Goal: Check status: Verify the current state of an ongoing process or item

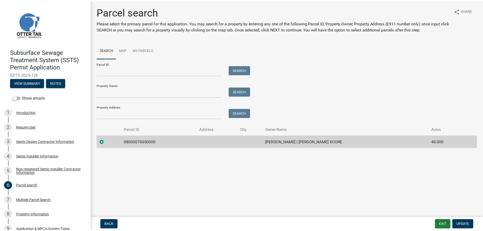
scroll to position [174, 0]
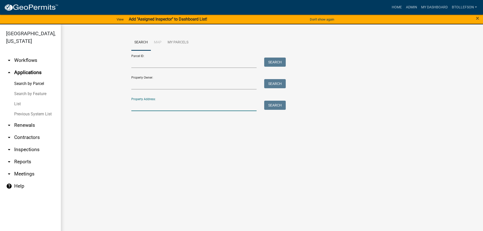
click at [159, 110] on input "Property Address:" at bounding box center [193, 106] width 125 height 10
type input "29000990306005"
drag, startPoint x: 170, startPoint y: 107, endPoint x: 82, endPoint y: 105, distance: 88.5
click at [82, 105] on wm-workflow-application-search-view "Search Map My Parcels Parcel ID: Search Property Owner: Search Property Address…" at bounding box center [272, 82] width 402 height 97
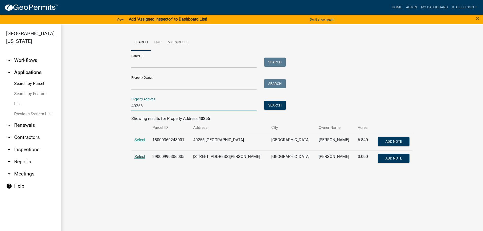
type input "40256"
click at [140, 155] on span "Select" at bounding box center [139, 156] width 11 height 5
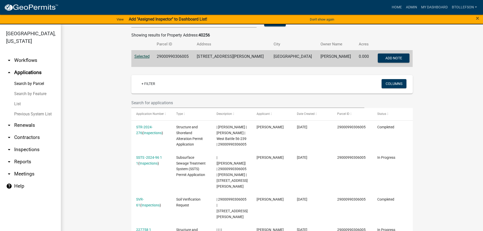
scroll to position [134, 0]
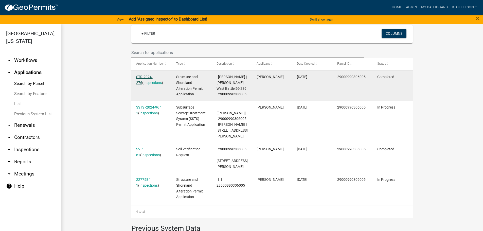
click at [145, 78] on link "STR-2024-276" at bounding box center [144, 80] width 16 height 10
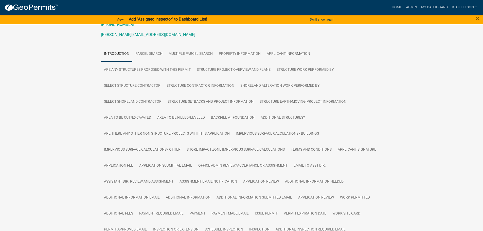
scroll to position [76, 0]
click at [230, 73] on link "Structure Project Overview and Plans" at bounding box center [234, 70] width 80 height 16
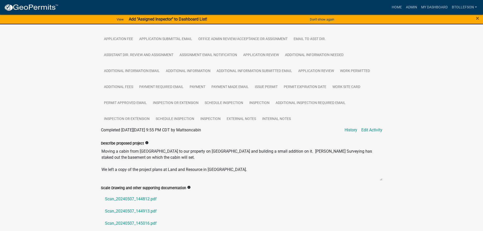
scroll to position [265, 0]
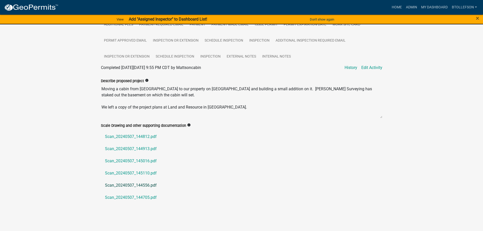
click at [145, 182] on link "Scan_20240507_144556.pdf" at bounding box center [241, 185] width 281 height 12
click at [142, 200] on link "Scan_20240507_144705.pdf" at bounding box center [241, 197] width 281 height 12
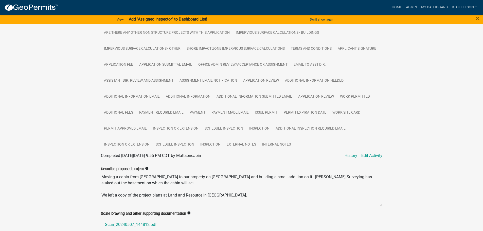
scroll to position [0, 0]
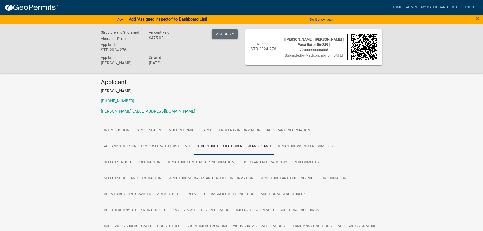
click at [230, 35] on button "Actions" at bounding box center [225, 33] width 26 height 9
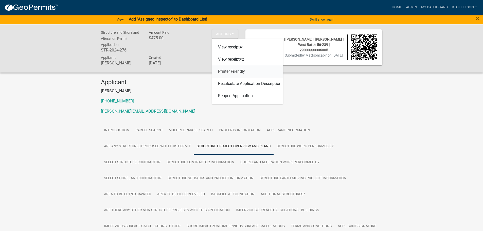
click at [233, 68] on link "Printer Friendly" at bounding box center [247, 71] width 71 height 12
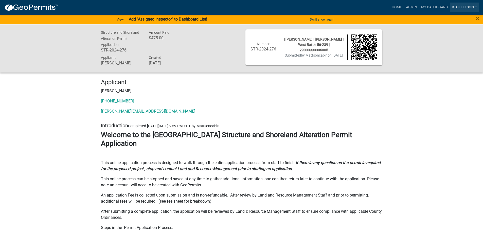
click at [471, 4] on link "btollefson" at bounding box center [464, 8] width 29 height 10
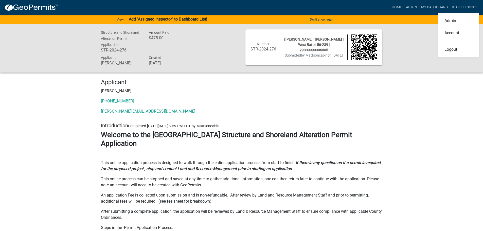
drag, startPoint x: 392, startPoint y: 112, endPoint x: 408, endPoint y: 85, distance: 31.9
